Goal: Find specific page/section: Find specific page/section

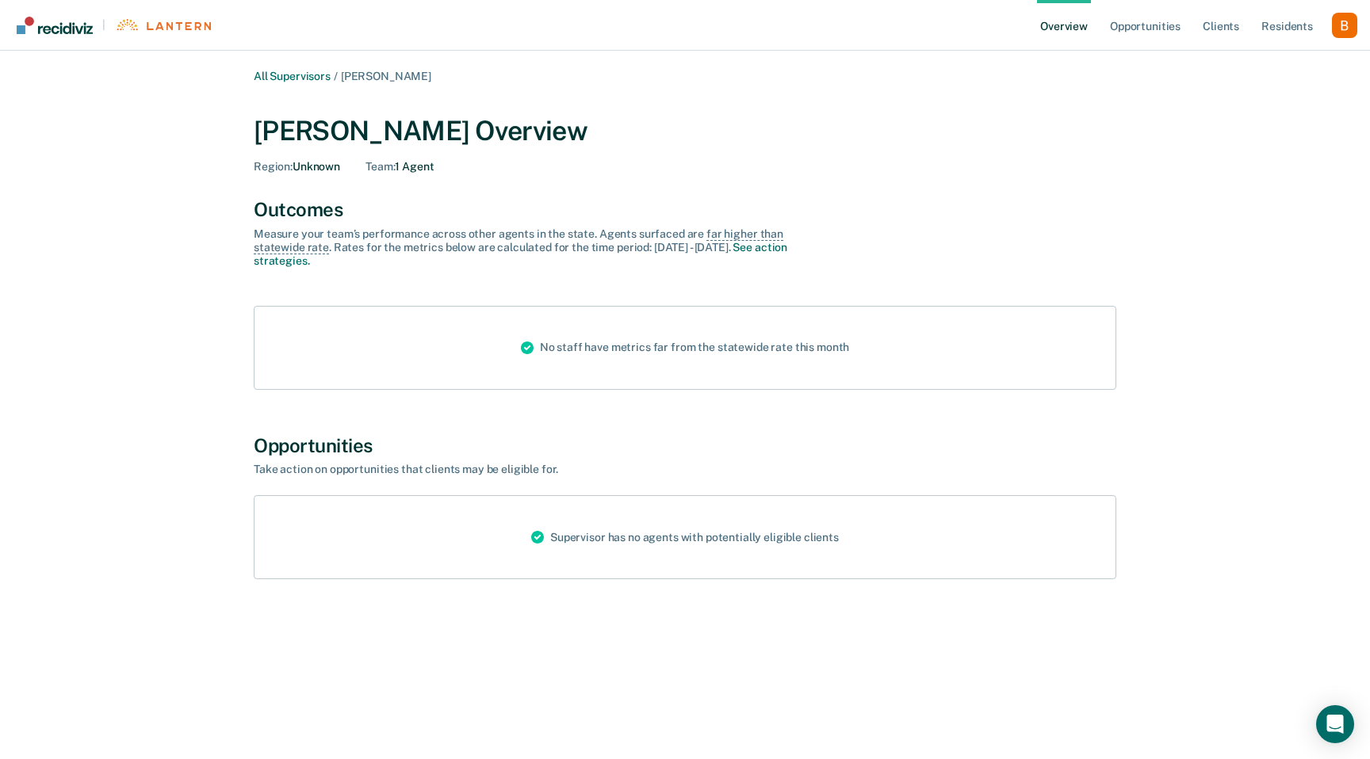
click at [1348, 25] on div "Profile dropdown button" at bounding box center [1344, 25] width 25 height 25
click at [1276, 59] on link "Profile" at bounding box center [1281, 63] width 128 height 13
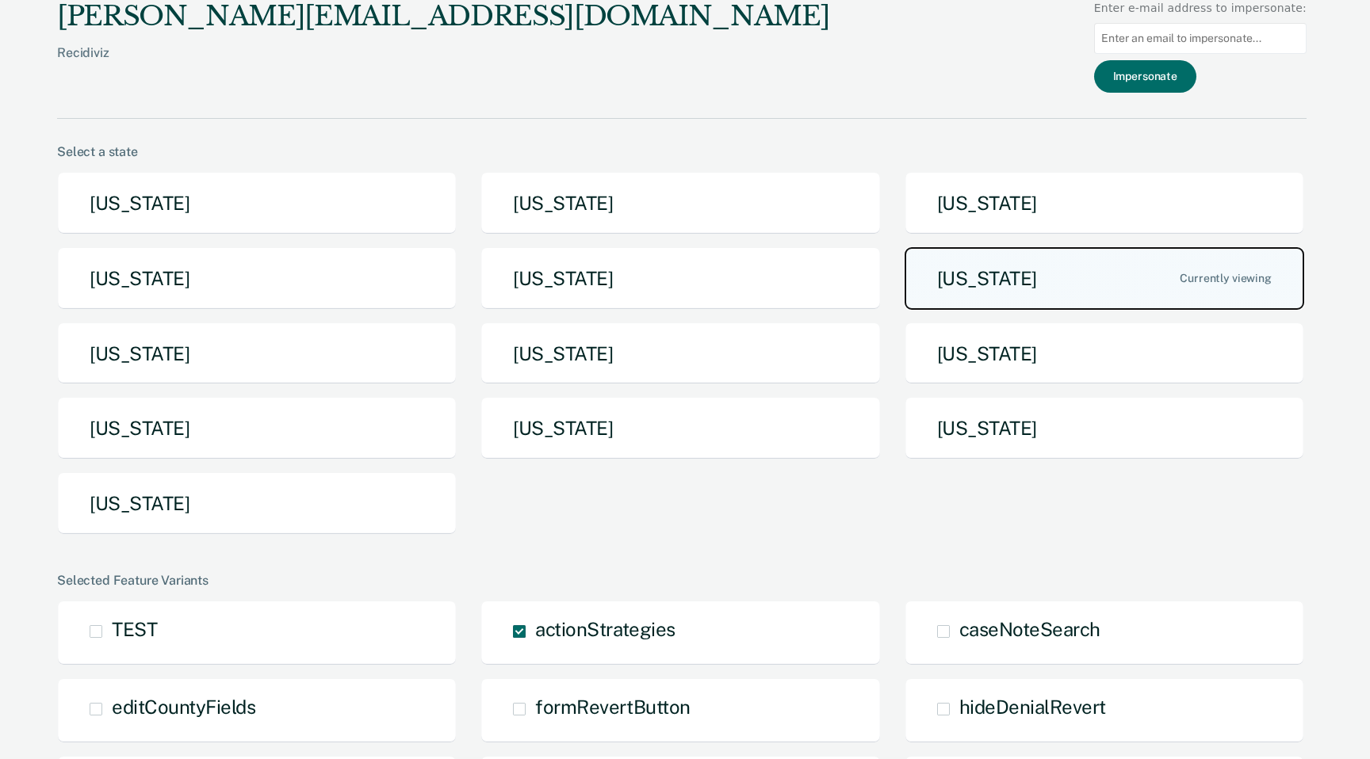
click at [1080, 275] on button "Michigan" at bounding box center [1104, 278] width 400 height 63
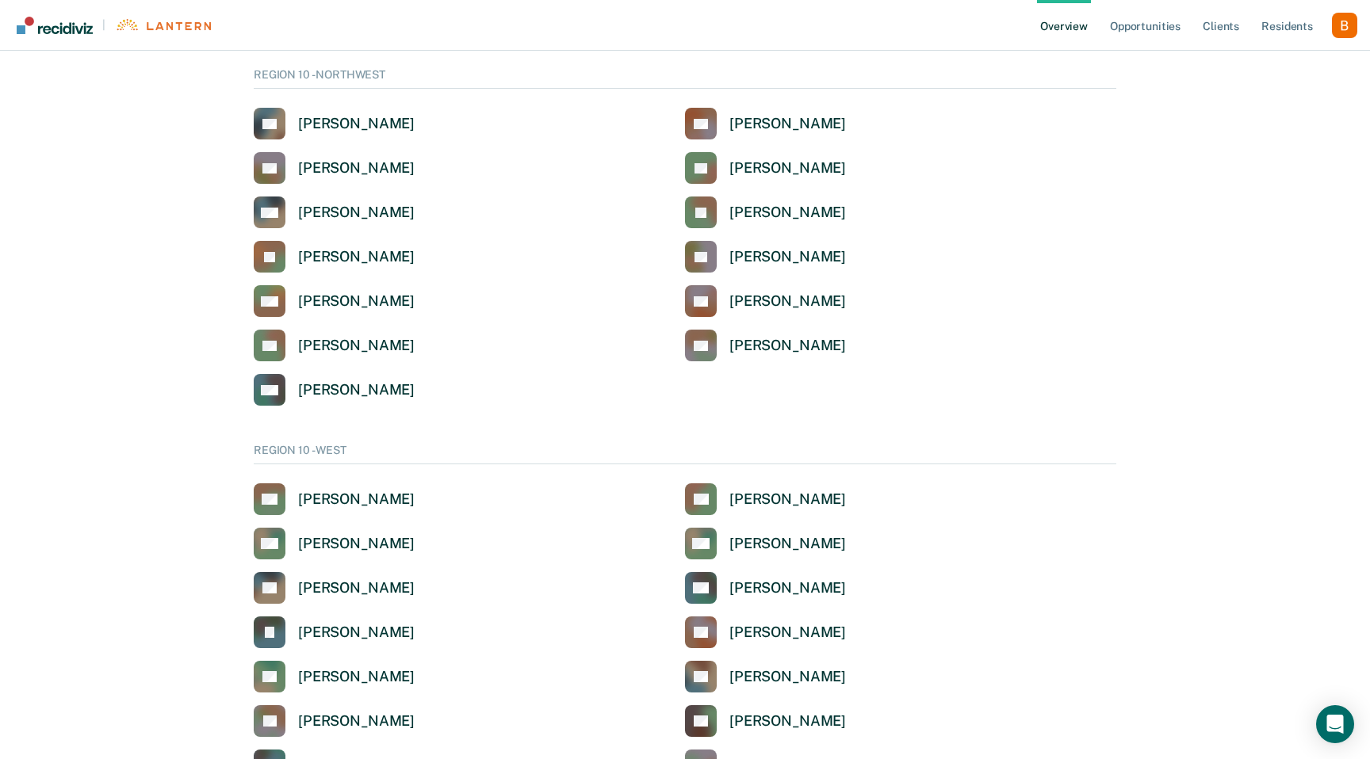
scroll to position [3288, 0]
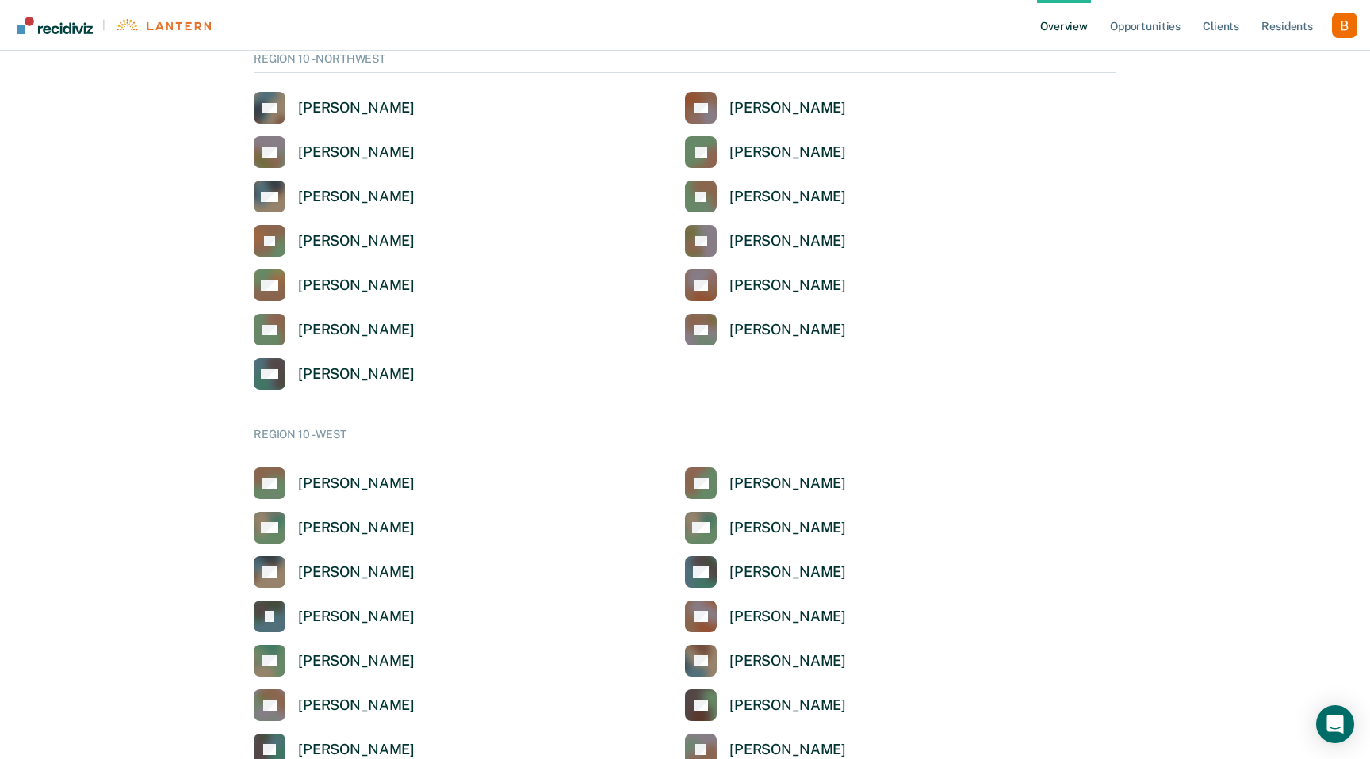
click at [1342, 33] on div "Profile dropdown button" at bounding box center [1344, 25] width 25 height 25
click at [1259, 102] on link "Log Out" at bounding box center [1281, 102] width 128 height 13
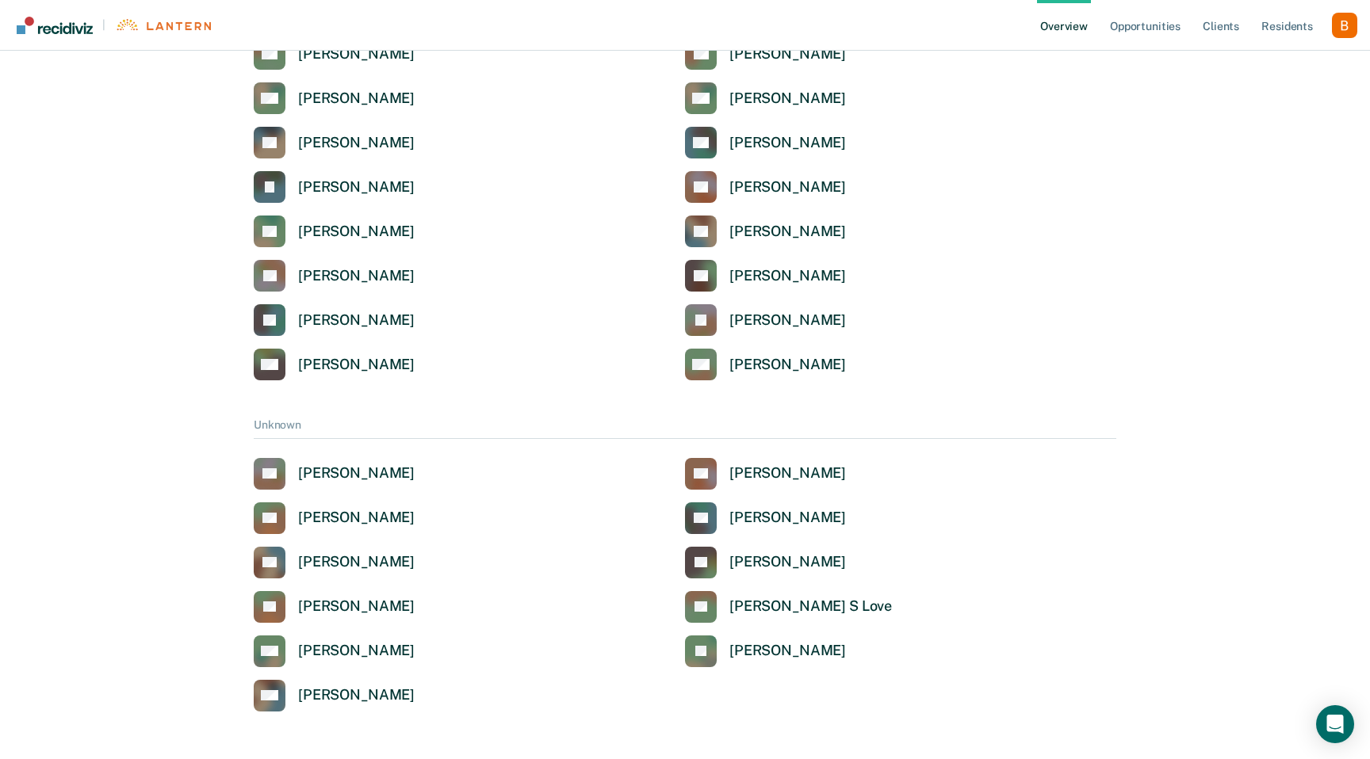
scroll to position [3721, 0]
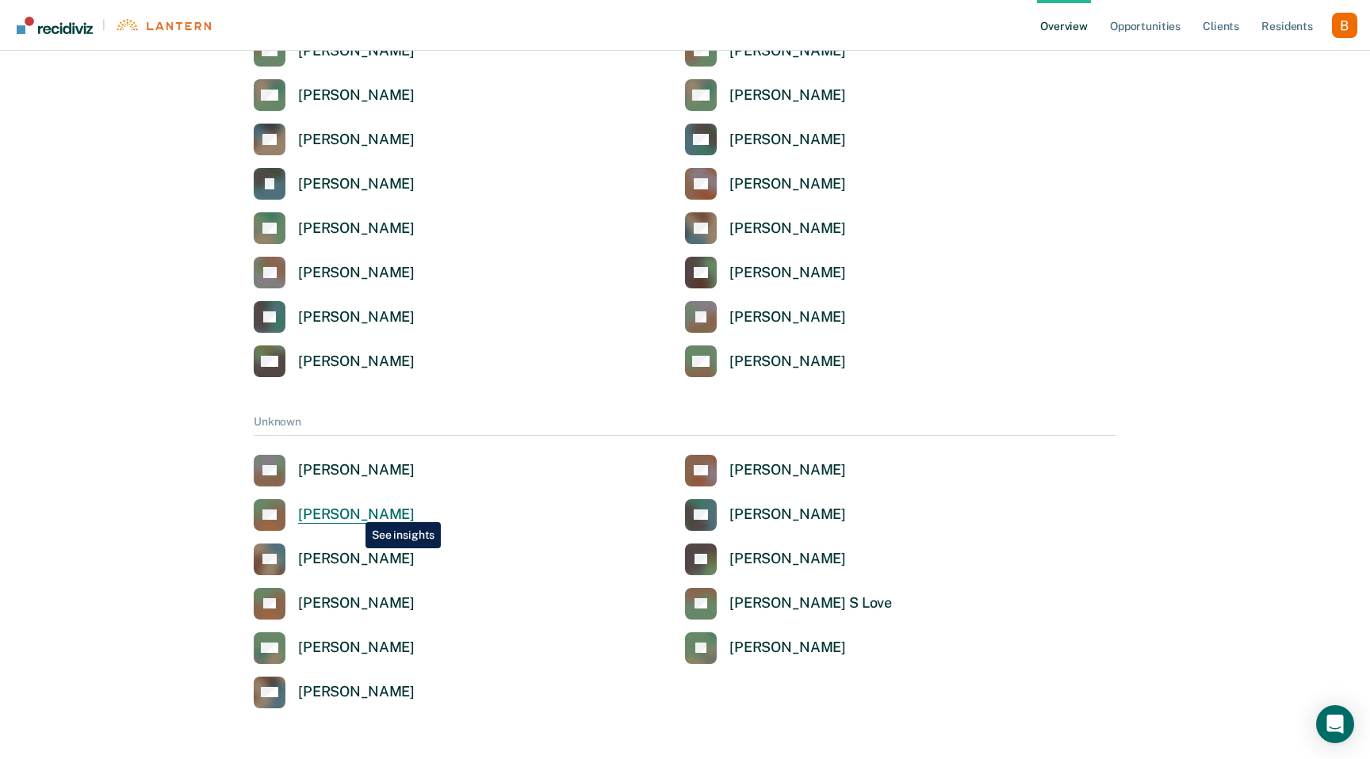
click at [354, 511] on div "Kellie J Doerr" at bounding box center [356, 515] width 117 height 18
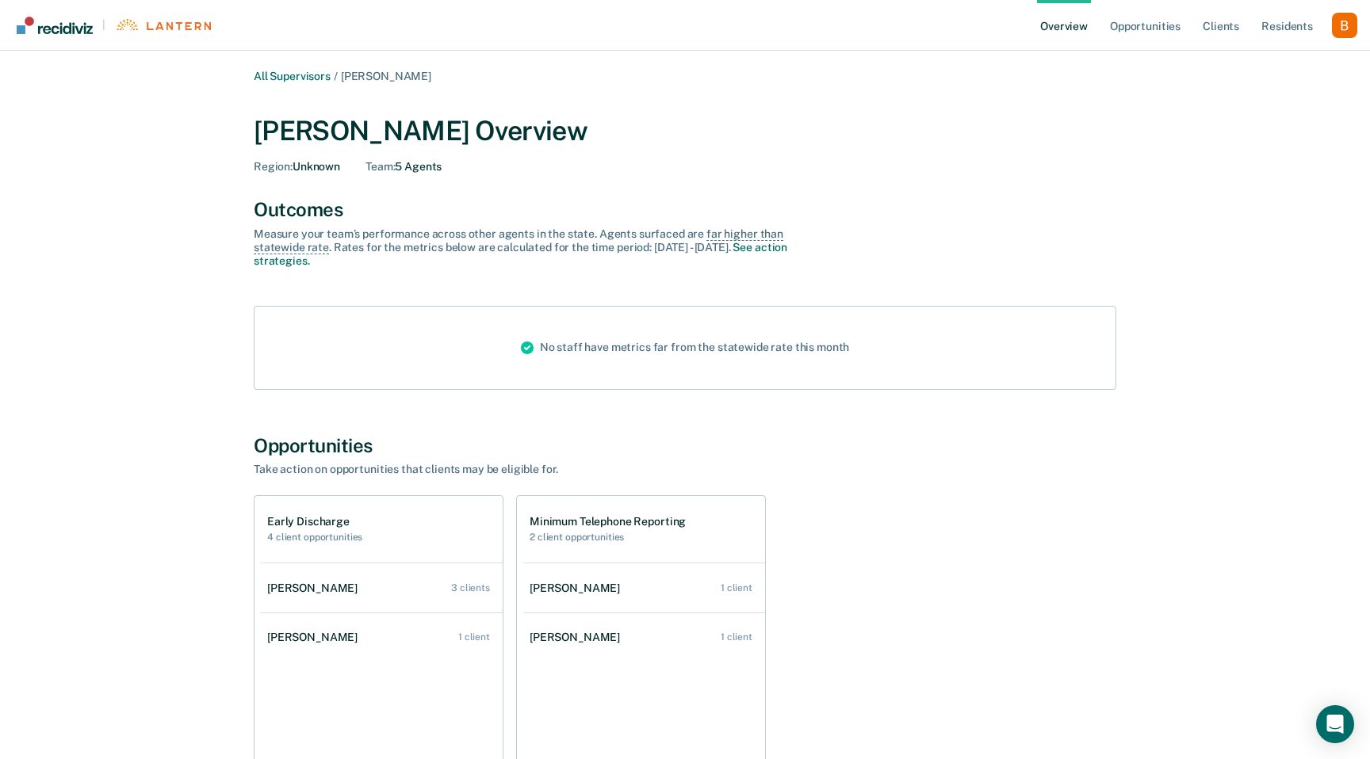
click at [166, 125] on div "All Supervisors / Kellie J Doerr Kellie J Doerr Overview Region : Unknown Team …" at bounding box center [685, 464] width 1332 height 789
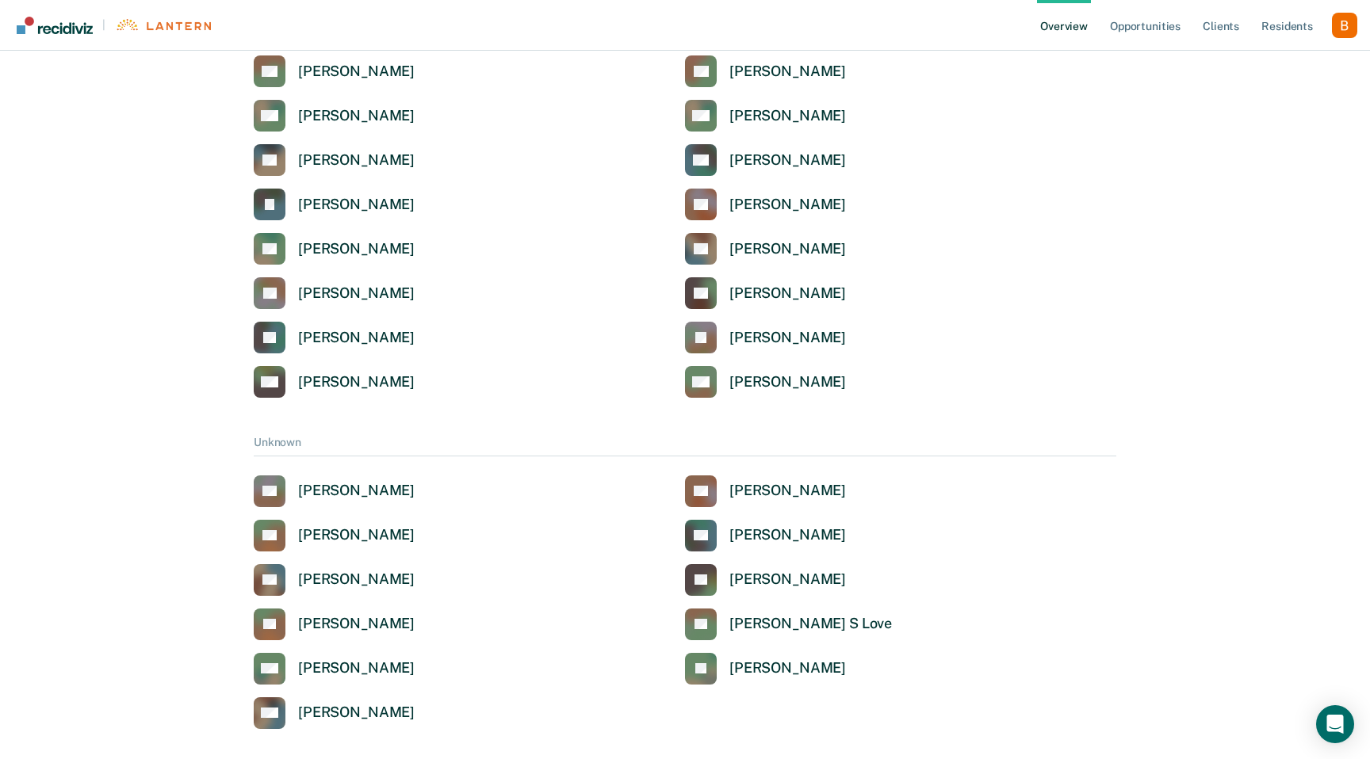
scroll to position [3721, 0]
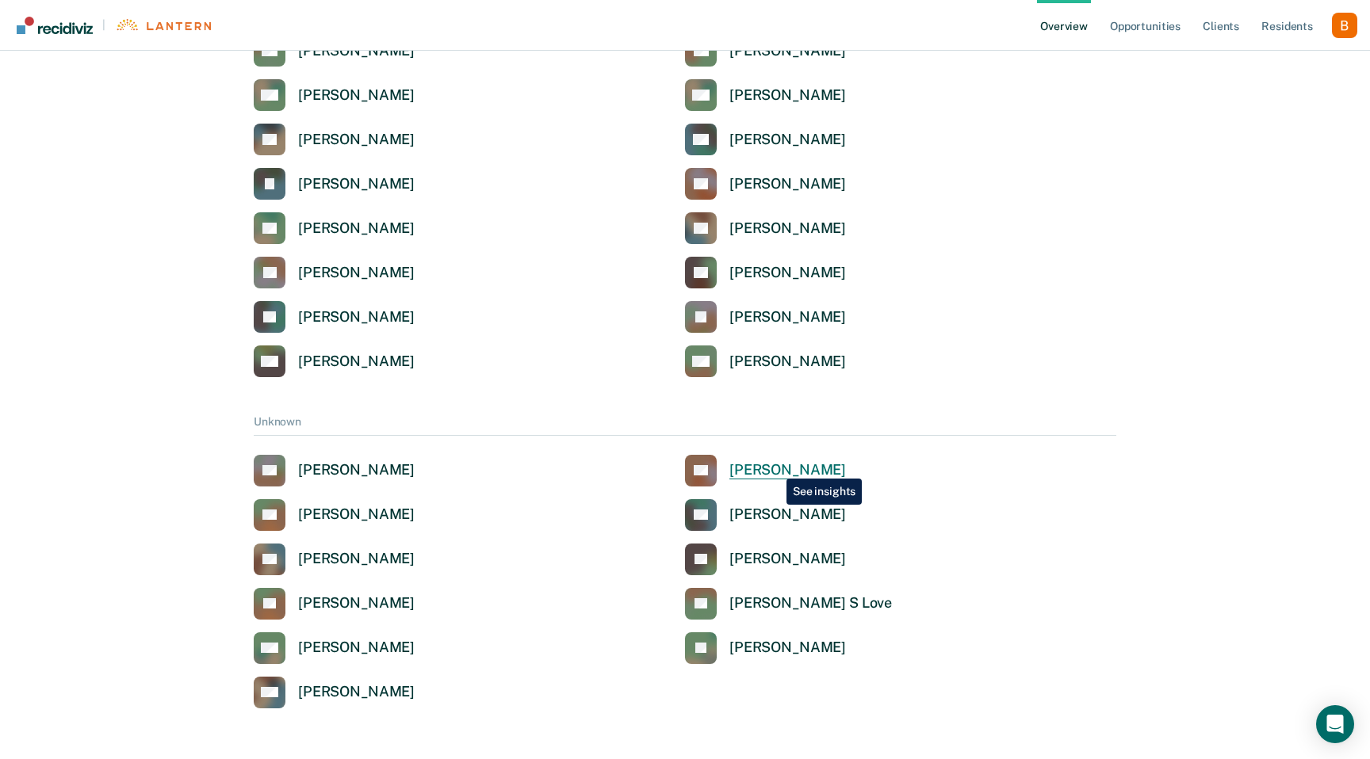
click at [774, 467] on div "Daryn E Cobb" at bounding box center [787, 470] width 117 height 18
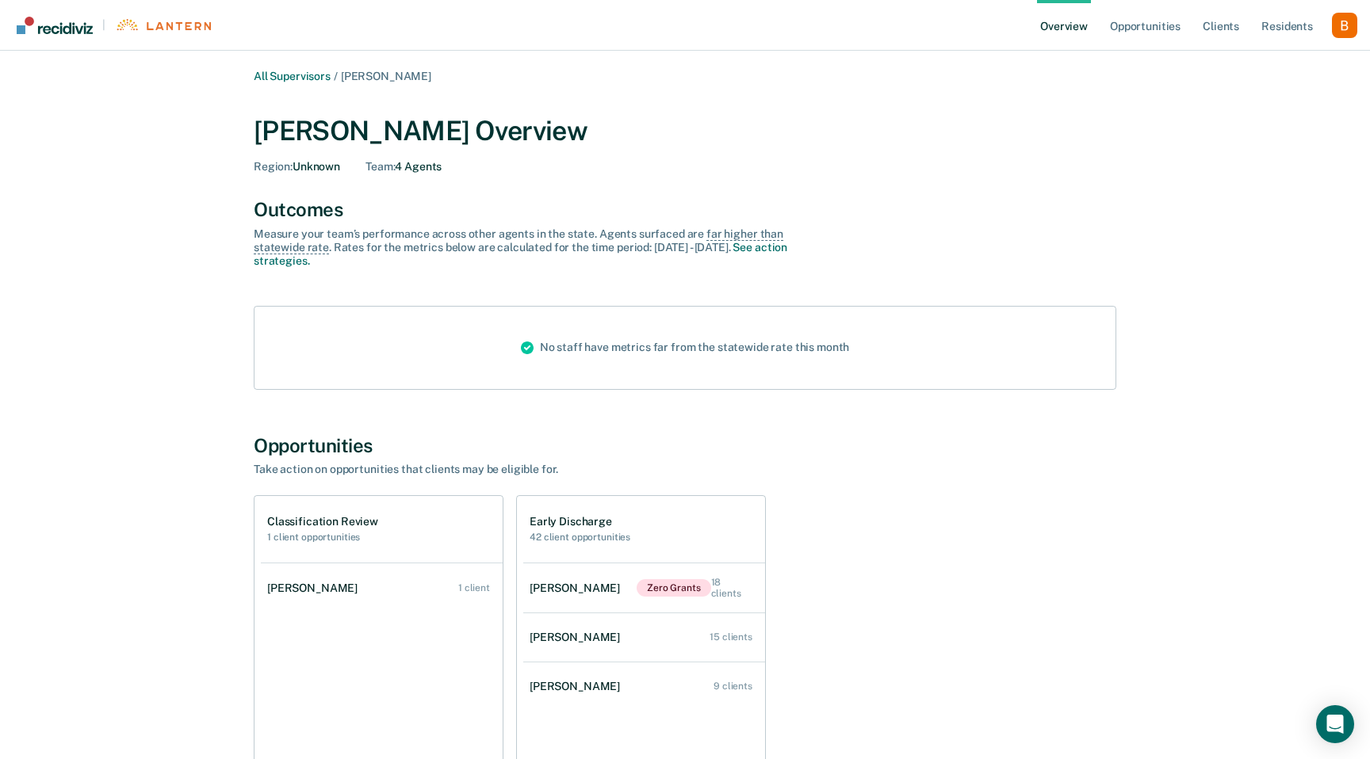
scroll to position [3721, 0]
